Goal: Task Accomplishment & Management: Manage account settings

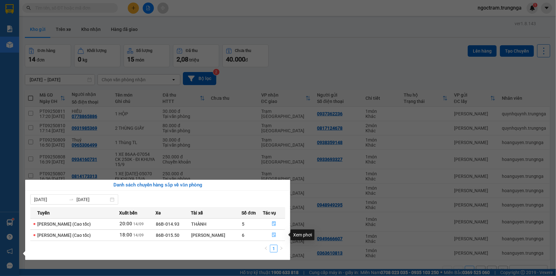
click at [298, 237] on div "Xem phơi" at bounding box center [303, 235] width 24 height 11
click at [273, 237] on icon "file-done" at bounding box center [274, 235] width 4 height 4
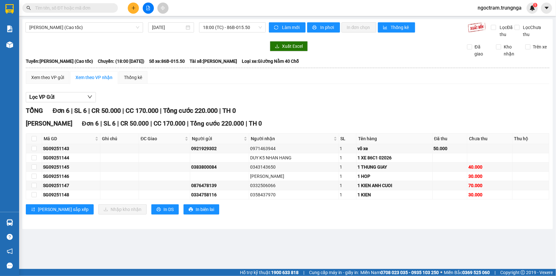
click at [30, 69] on th at bounding box center [288, 68] width 524 height 6
click at [42, 77] on div "Xem theo VP gửi" at bounding box center [47, 77] width 33 height 7
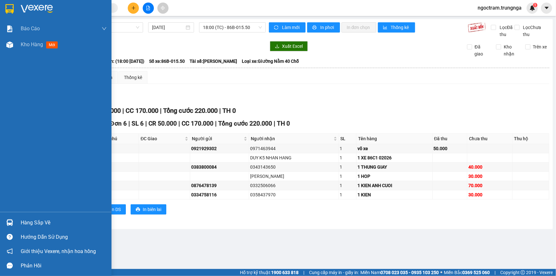
click at [40, 221] on div "Hàng sắp về" at bounding box center [64, 223] width 86 height 10
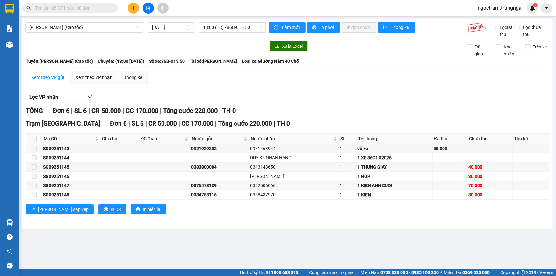
click at [197, 87] on section "Kết quả tìm kiếm ( 1 ) Bộ lọc Mã ĐH Trạng thái Món hàng Thu hộ Tổng cước Chưa c…" at bounding box center [278, 138] width 556 height 276
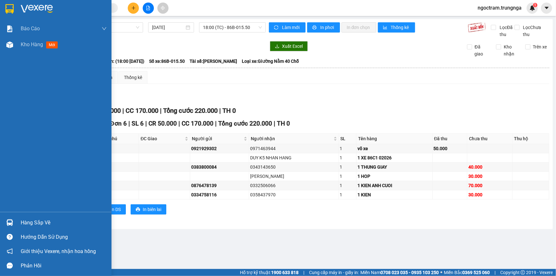
click at [40, 221] on div "Hàng sắp về" at bounding box center [64, 223] width 86 height 10
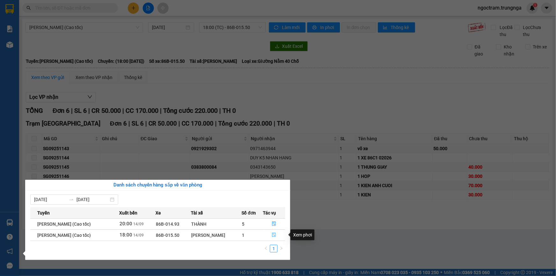
click at [274, 236] on icon "file-done" at bounding box center [274, 235] width 4 height 4
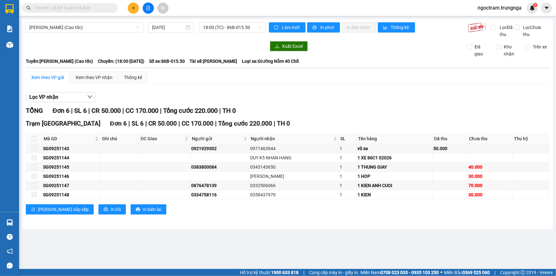
click at [35, 76] on div "Xem theo VP gửi" at bounding box center [47, 77] width 33 height 7
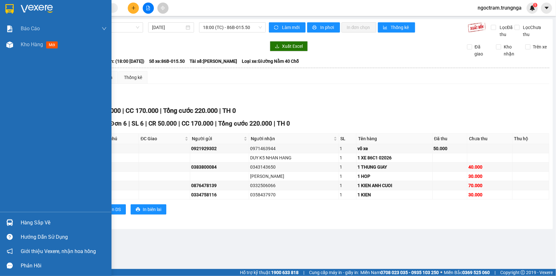
click at [25, 217] on div "Hàng sắp về" at bounding box center [56, 223] width 112 height 14
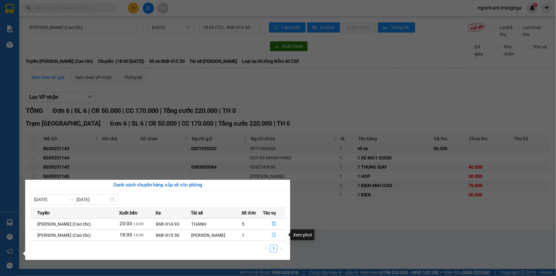
click at [276, 237] on span "file-done" at bounding box center [274, 235] width 4 height 5
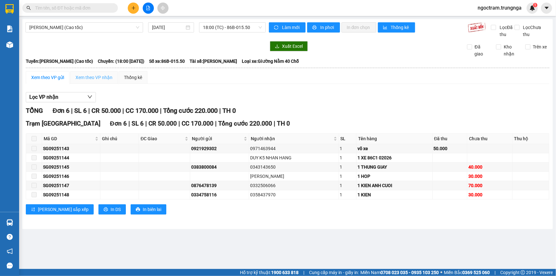
drag, startPoint x: 43, startPoint y: 76, endPoint x: 110, endPoint y: 73, distance: 67.3
click at [43, 76] on div "Xem theo VP gửi" at bounding box center [47, 77] width 33 height 7
click at [101, 79] on div "Xem theo VP nhận" at bounding box center [94, 77] width 37 height 7
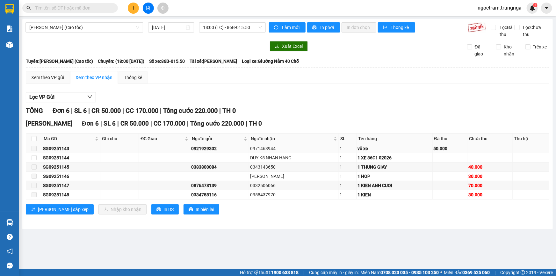
click at [33, 144] on td at bounding box center [34, 148] width 16 height 9
click at [32, 139] on input "checkbox" at bounding box center [34, 138] width 5 height 5
checkbox input "true"
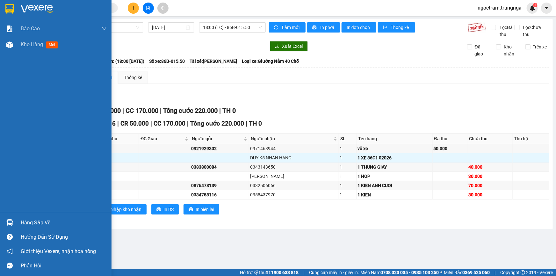
click at [38, 221] on div "Hàng sắp về" at bounding box center [64, 223] width 86 height 10
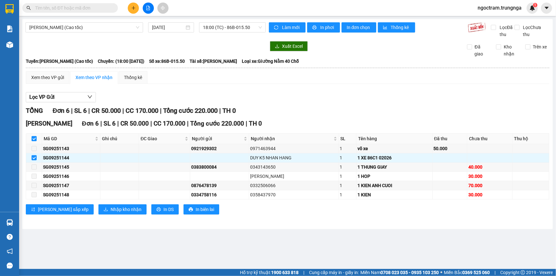
click at [123, 92] on section "Kết quả tìm kiếm ( 1 ) Bộ lọc Mã ĐH Trạng thái Món hàng Thu hộ Tổng cước Chưa c…" at bounding box center [278, 138] width 556 height 276
click at [32, 140] on input "checkbox" at bounding box center [34, 138] width 5 height 5
checkbox input "false"
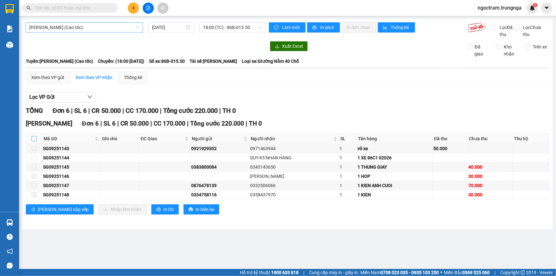
click at [69, 30] on span "Hồ Chí Minh - Phan Thiết (Cao tốc)" at bounding box center [84, 28] width 110 height 10
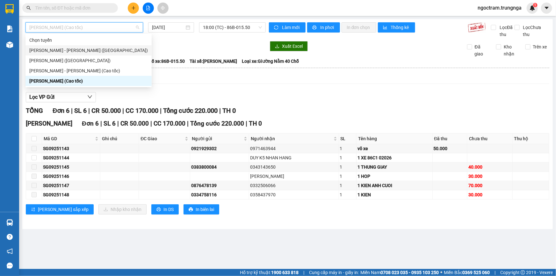
click at [61, 51] on div "Phan Thiết - Hồ Chí Minh (Ghế)" at bounding box center [88, 50] width 119 height 7
type input "14/09/2025"
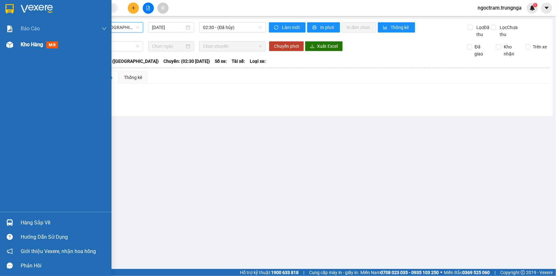
click at [31, 44] on span "Kho hàng" at bounding box center [32, 44] width 22 height 6
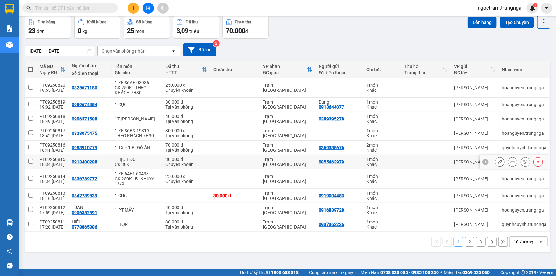
scroll to position [29, 0]
click at [514, 239] on div "10 / trang" at bounding box center [524, 241] width 20 height 6
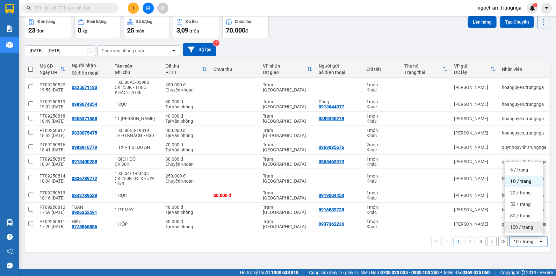
click at [512, 227] on span "100 / trang" at bounding box center [521, 227] width 23 height 6
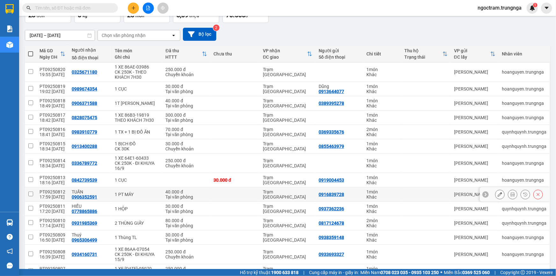
scroll to position [0, 0]
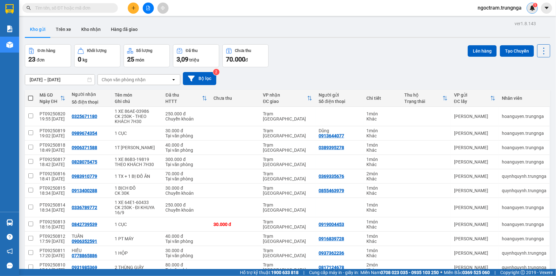
click at [530, 7] on img at bounding box center [533, 8] width 6 height 6
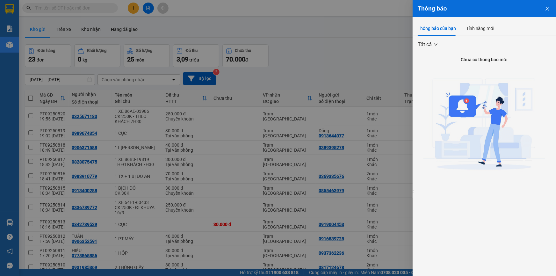
click at [396, 16] on div at bounding box center [278, 138] width 556 height 276
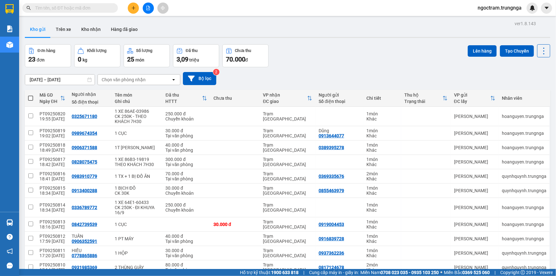
click at [481, 8] on span "ngoctram.trungnga" at bounding box center [500, 8] width 54 height 8
click at [484, 17] on span "Đăng xuất" at bounding box center [502, 19] width 41 height 7
